Goal: Information Seeking & Learning: Learn about a topic

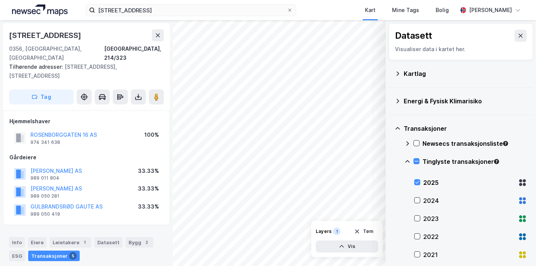
scroll to position [58, 0]
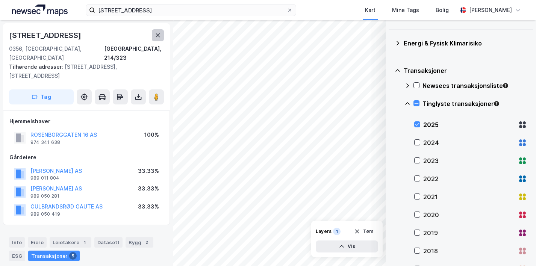
click at [157, 39] on button at bounding box center [158, 35] width 12 height 12
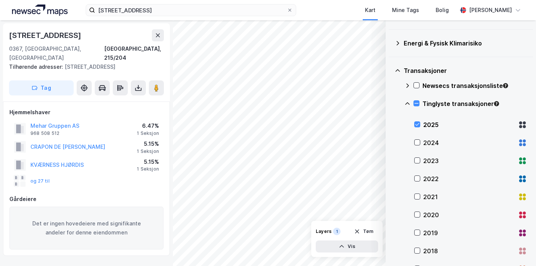
scroll to position [1, 0]
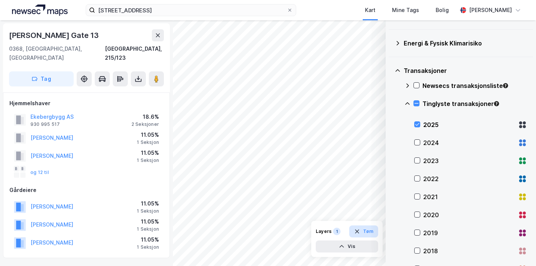
click at [372, 230] on button "Tøm" at bounding box center [363, 231] width 29 height 12
click at [155, 31] on button at bounding box center [158, 35] width 12 height 12
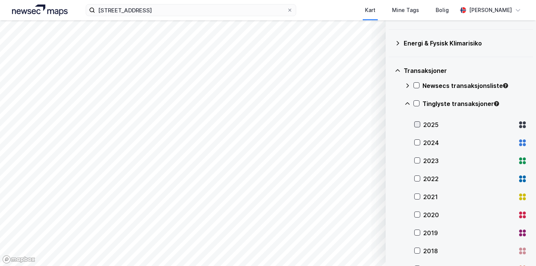
click at [416, 125] on icon at bounding box center [416, 124] width 5 height 5
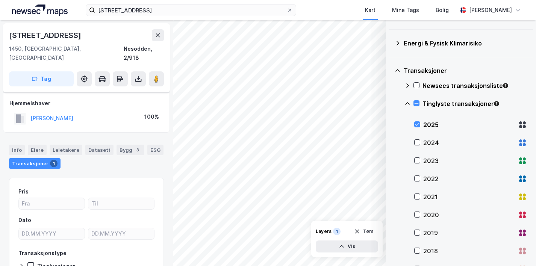
scroll to position [18, 0]
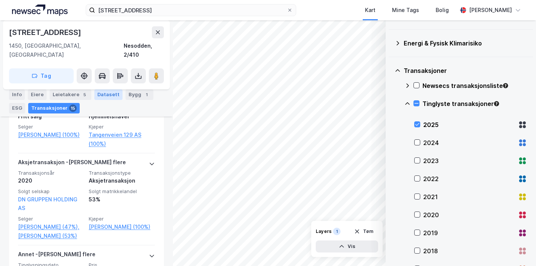
scroll to position [365, 0]
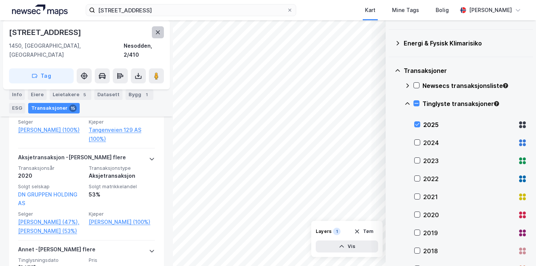
click at [156, 33] on icon at bounding box center [158, 32] width 4 height 4
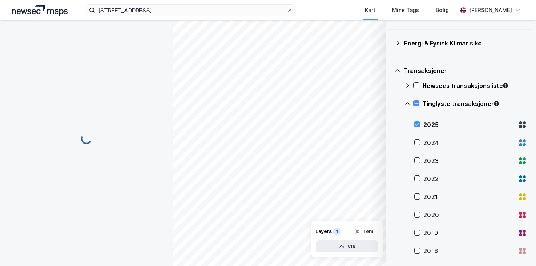
scroll to position [109, 0]
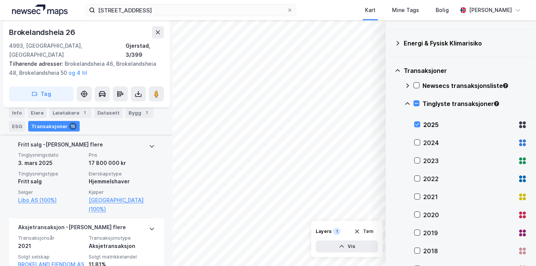
scroll to position [283, 0]
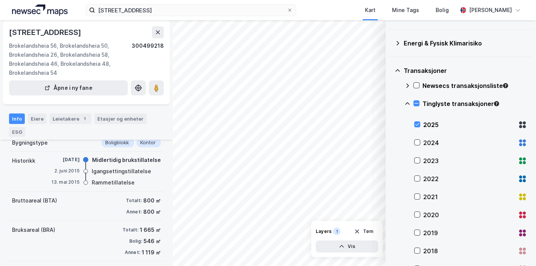
scroll to position [136, 0]
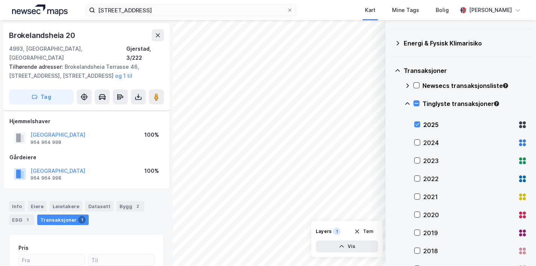
scroll to position [109, 0]
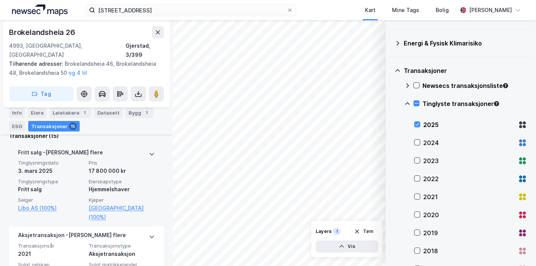
scroll to position [223, 0]
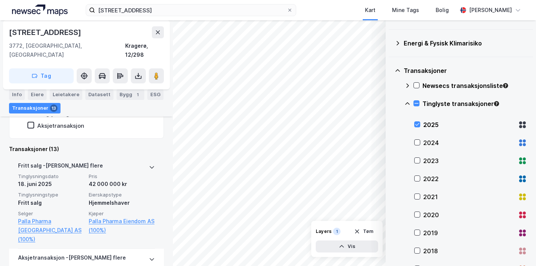
scroll to position [187, 0]
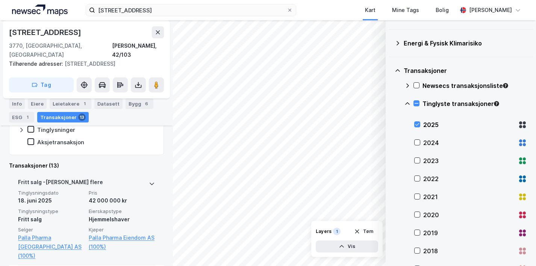
scroll to position [195, 0]
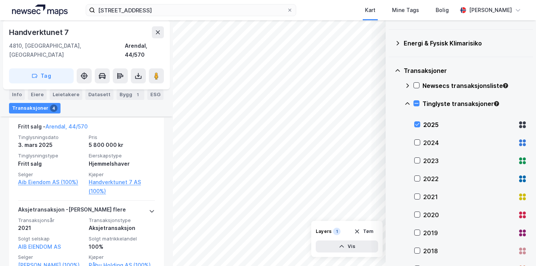
scroll to position [242, 0]
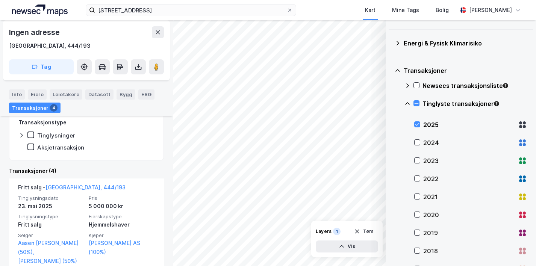
scroll to position [234, 0]
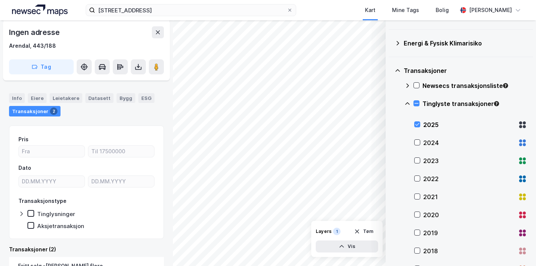
scroll to position [153, 0]
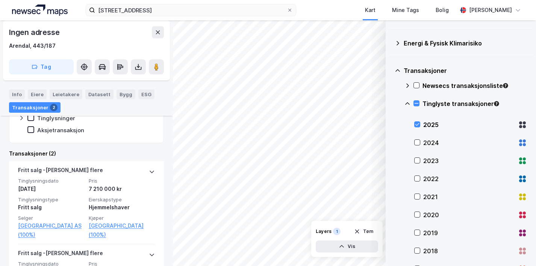
scroll to position [201, 0]
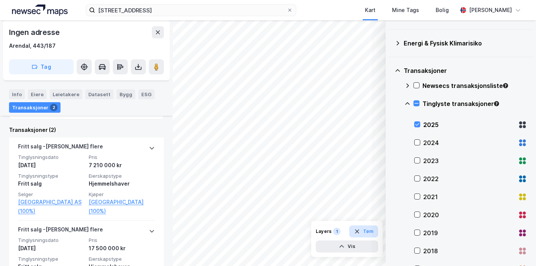
click at [369, 228] on button "Tøm" at bounding box center [363, 231] width 29 height 12
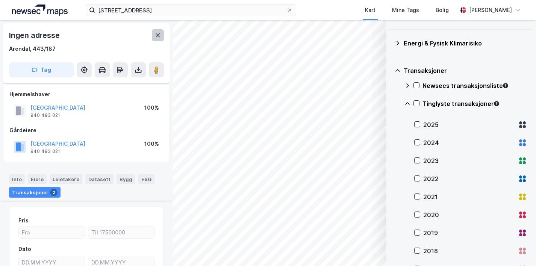
click at [158, 36] on icon at bounding box center [158, 35] width 6 height 6
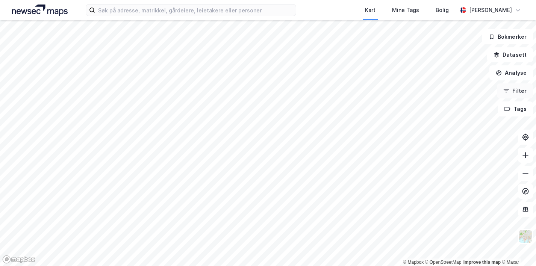
click at [518, 92] on button "Filter" at bounding box center [514, 90] width 36 height 15
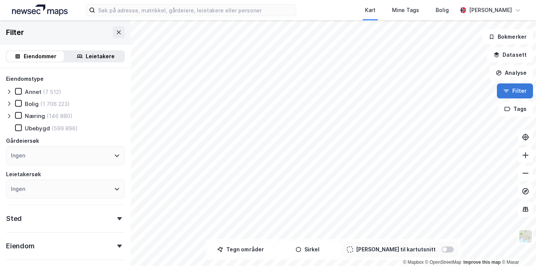
click at [518, 92] on button "Filter" at bounding box center [514, 90] width 36 height 15
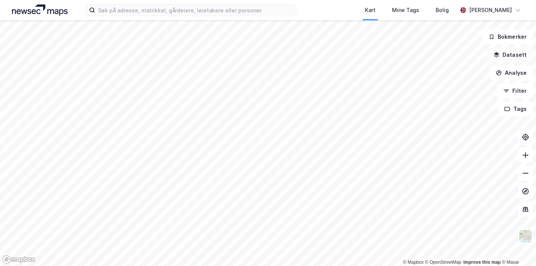
click at [514, 57] on button "Datasett" at bounding box center [510, 54] width 46 height 15
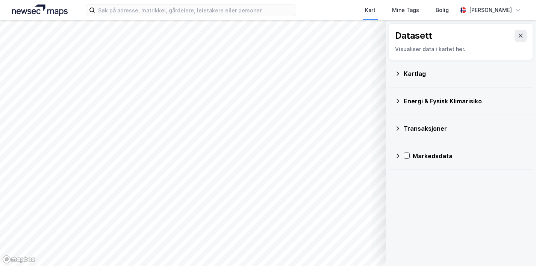
click at [398, 156] on icon at bounding box center [397, 156] width 3 height 5
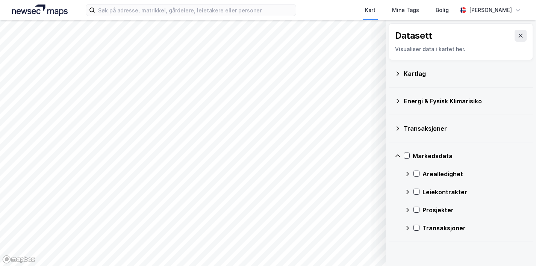
click at [405, 230] on icon at bounding box center [407, 228] width 6 height 6
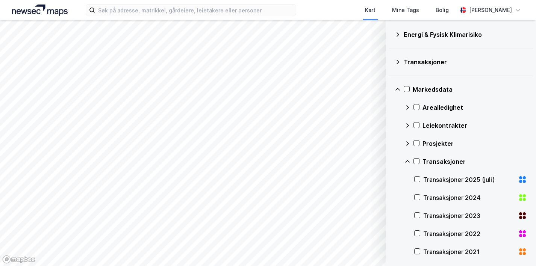
scroll to position [50, 0]
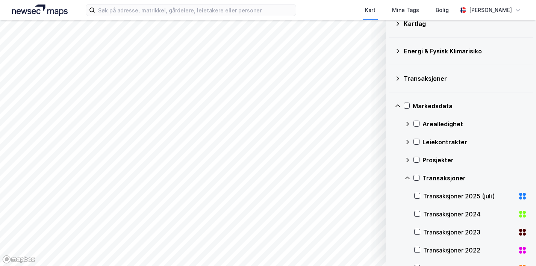
click at [410, 181] on div "Transaksjoner" at bounding box center [465, 178] width 122 height 18
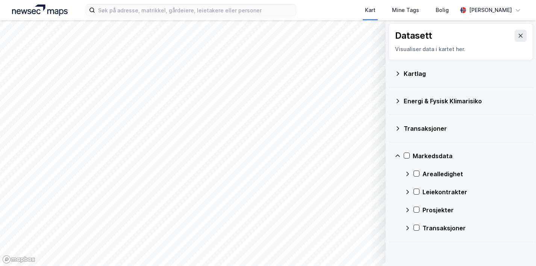
click at [397, 130] on icon at bounding box center [397, 128] width 6 height 6
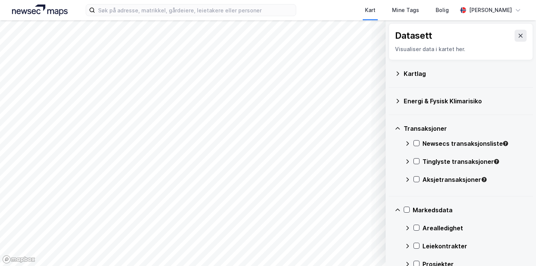
click at [410, 162] on div "Tinglyste transaksjoner" at bounding box center [465, 164] width 122 height 18
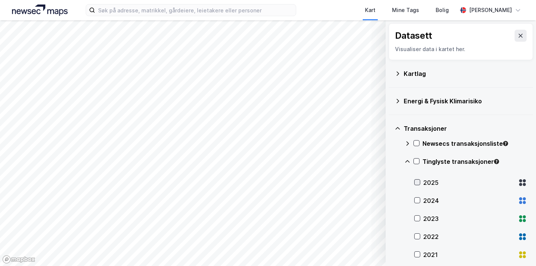
click at [418, 181] on icon at bounding box center [417, 182] width 4 height 3
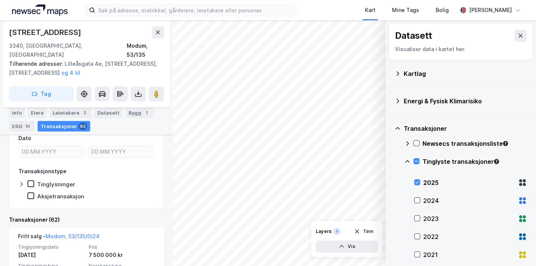
scroll to position [271, 0]
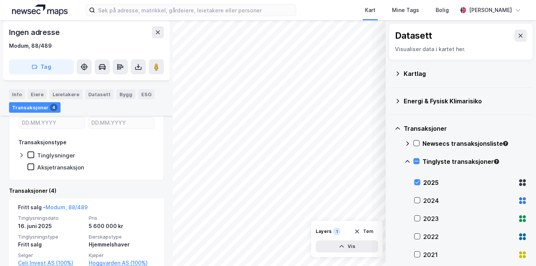
scroll to position [223, 0]
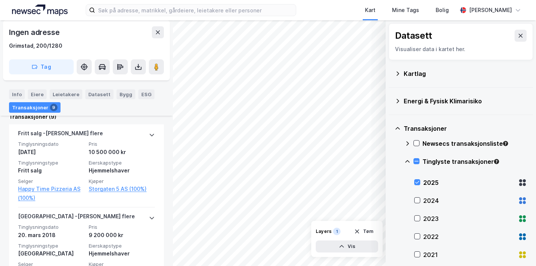
scroll to position [215, 0]
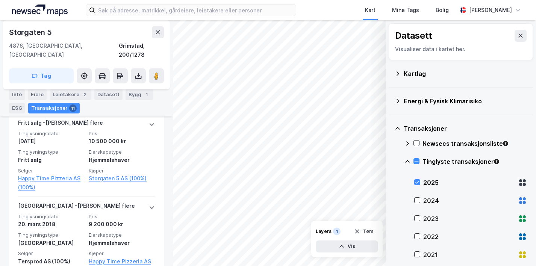
scroll to position [231, 0]
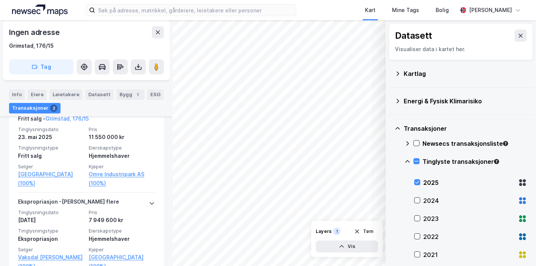
scroll to position [228, 0]
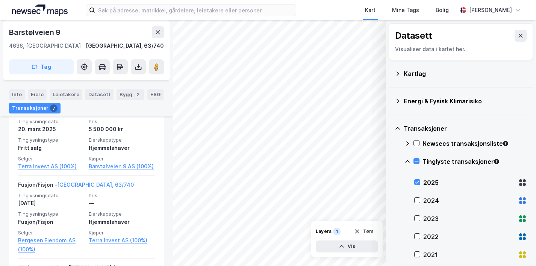
scroll to position [209, 0]
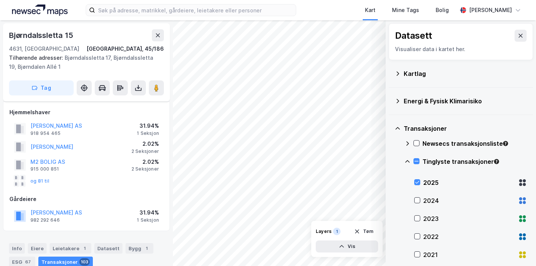
scroll to position [151, 0]
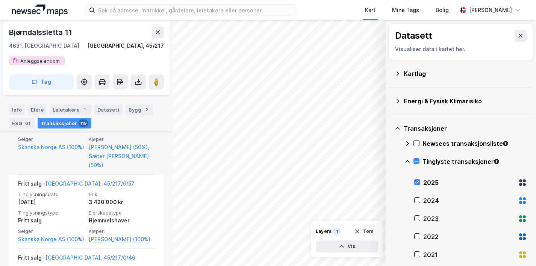
scroll to position [347, 0]
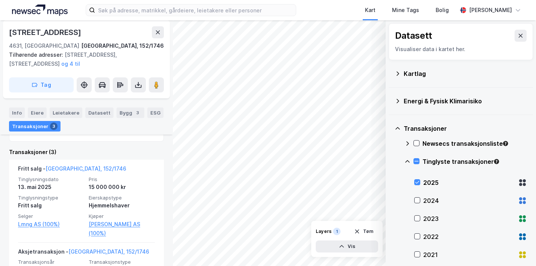
scroll to position [256, 0]
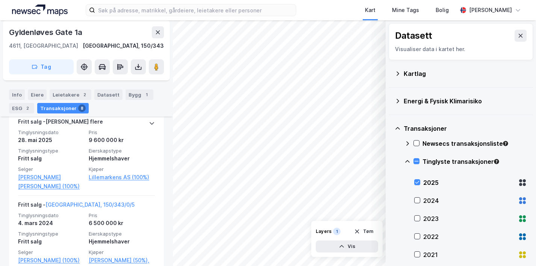
scroll to position [260, 0]
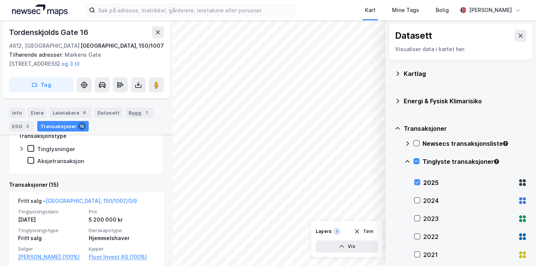
scroll to position [262, 0]
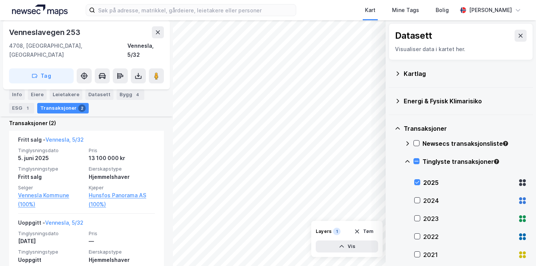
scroll to position [216, 0]
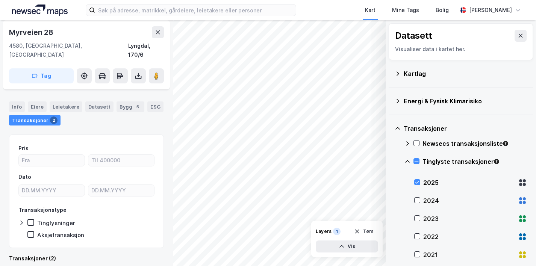
scroll to position [43, 0]
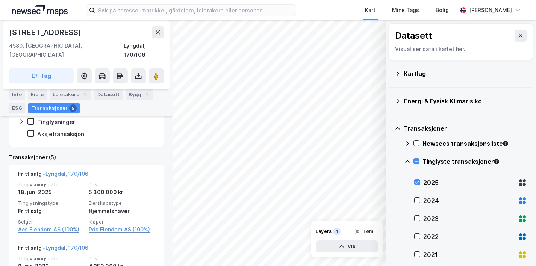
scroll to position [183, 0]
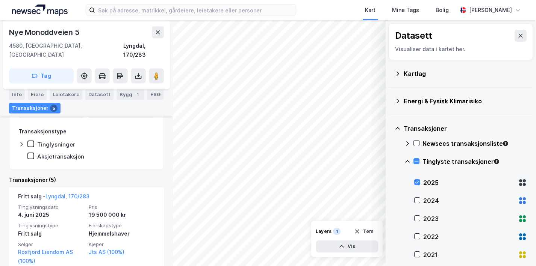
scroll to position [185, 0]
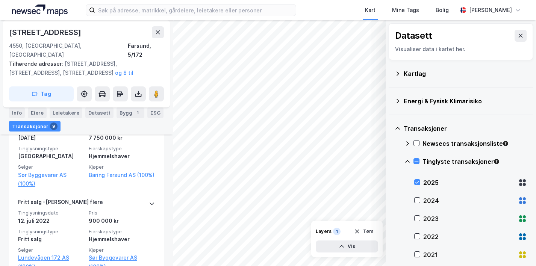
scroll to position [330, 0]
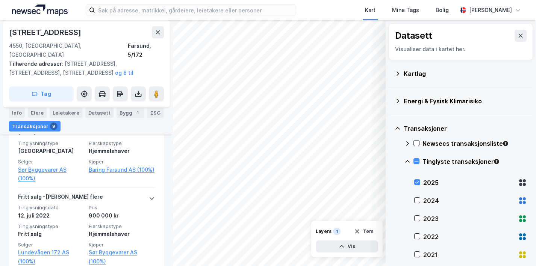
click at [293, 266] on html "Kart Mine Tags Bolig Dag-Jørgen Saltnes © Mapbox © OpenStreetMap Improve this m…" at bounding box center [268, 133] width 536 height 266
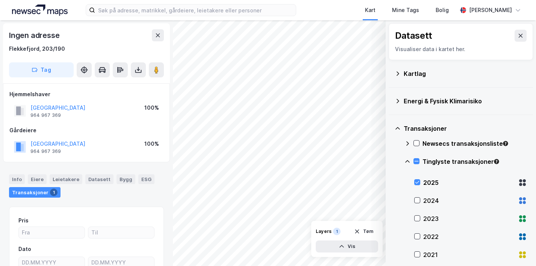
scroll to position [81, 0]
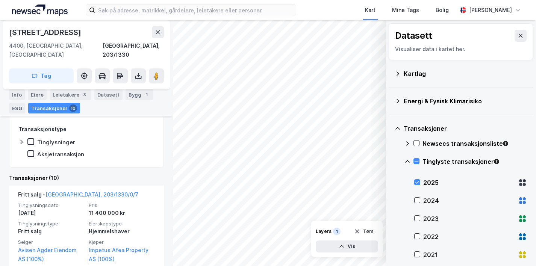
scroll to position [208, 0]
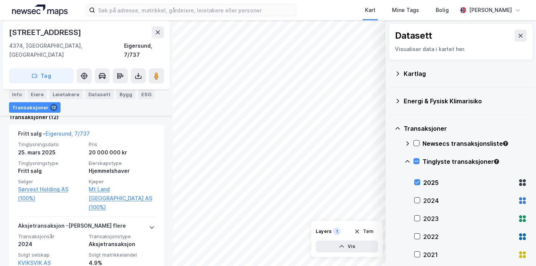
scroll to position [218, 0]
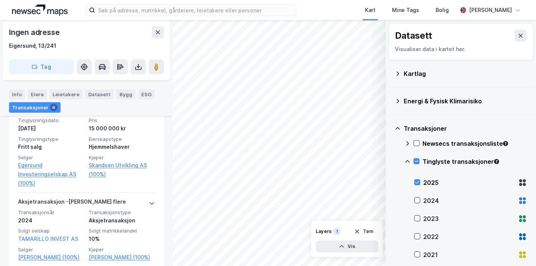
scroll to position [234, 0]
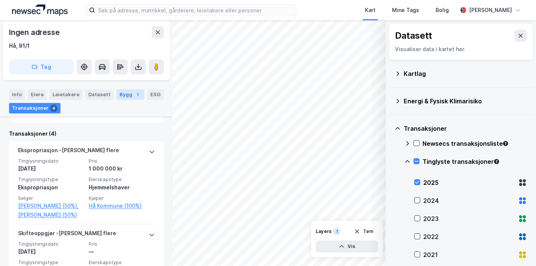
scroll to position [190, 0]
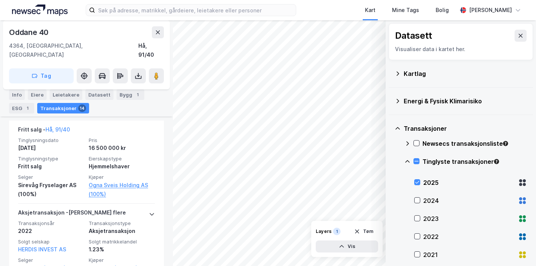
scroll to position [276, 0]
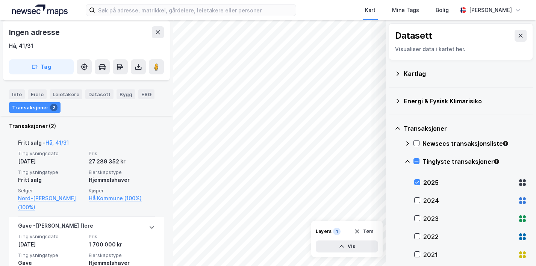
scroll to position [205, 0]
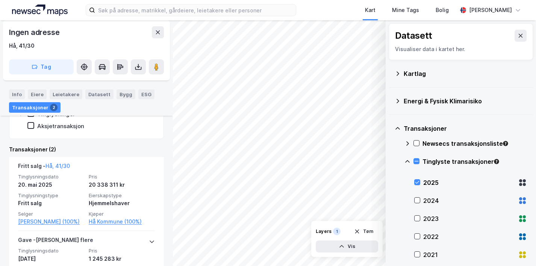
scroll to position [196, 0]
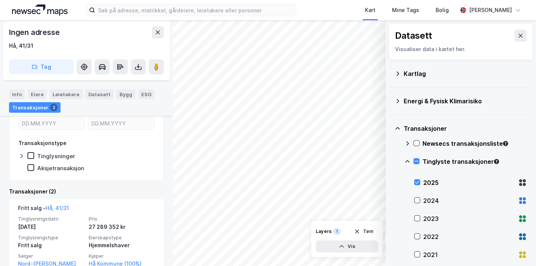
scroll to position [136, 0]
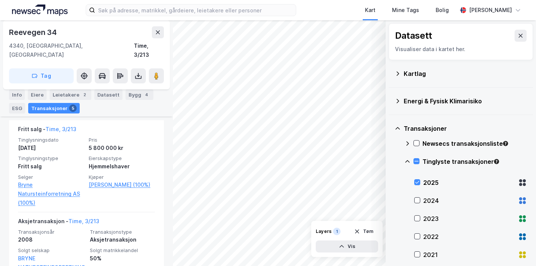
scroll to position [187, 0]
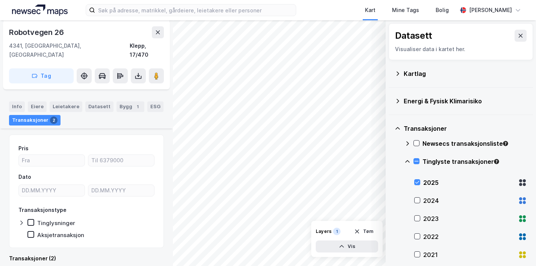
scroll to position [222, 0]
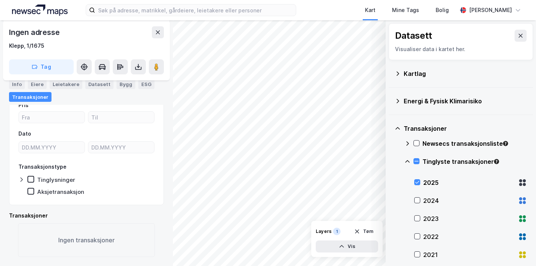
scroll to position [114, 0]
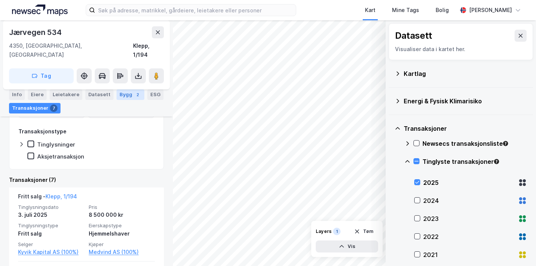
scroll to position [161, 0]
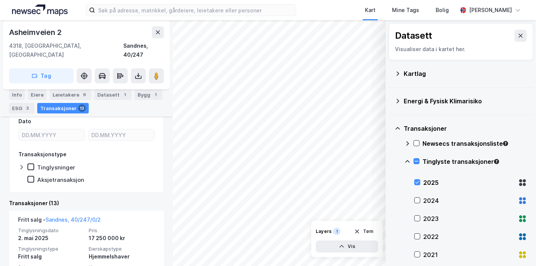
scroll to position [184, 0]
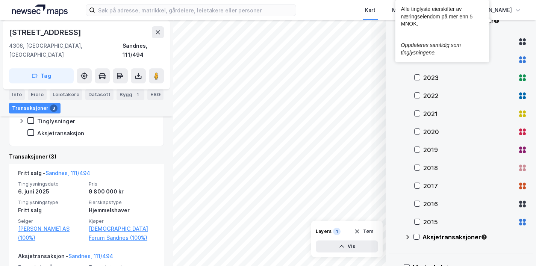
scroll to position [231, 0]
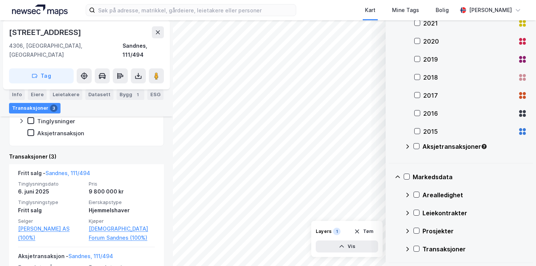
click at [407, 148] on icon at bounding box center [407, 146] width 3 height 5
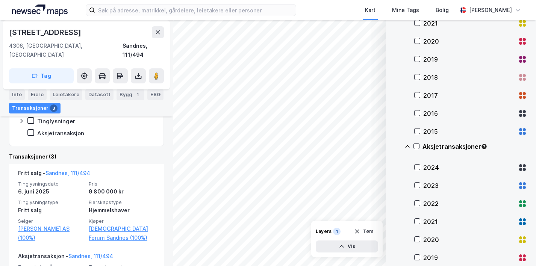
click at [409, 146] on icon at bounding box center [407, 146] width 6 height 6
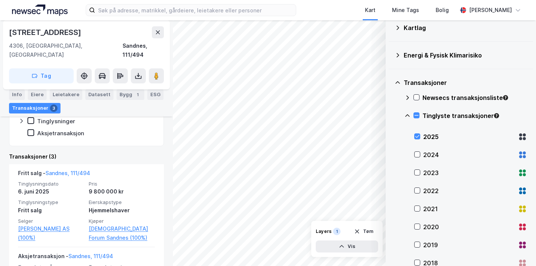
scroll to position [30, 0]
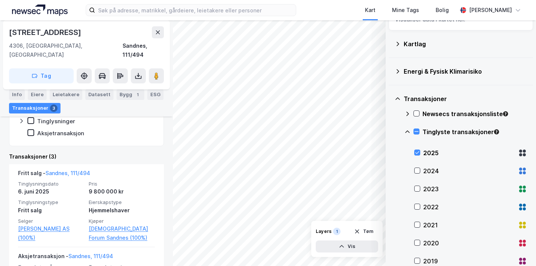
click at [370, 223] on div "© Mapbox © OpenStreetMap Improve this map © Maxar Datasett Visualiser data i ka…" at bounding box center [268, 143] width 536 height 246
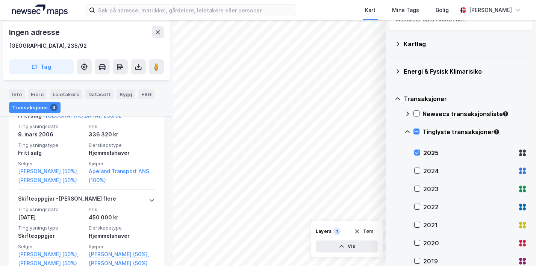
scroll to position [316, 0]
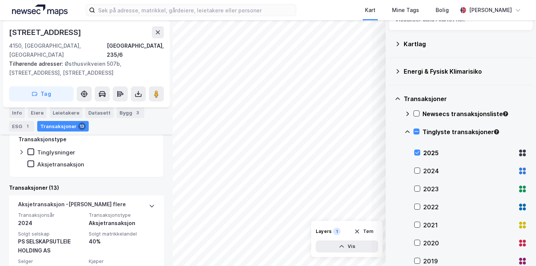
scroll to position [326, 0]
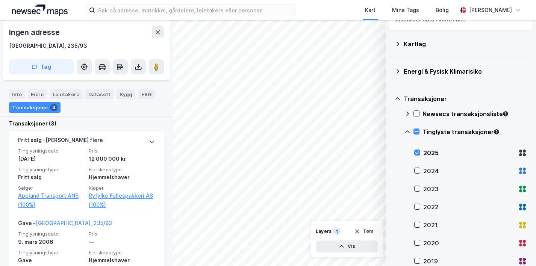
scroll to position [232, 0]
